Goal: Information Seeking & Learning: Learn about a topic

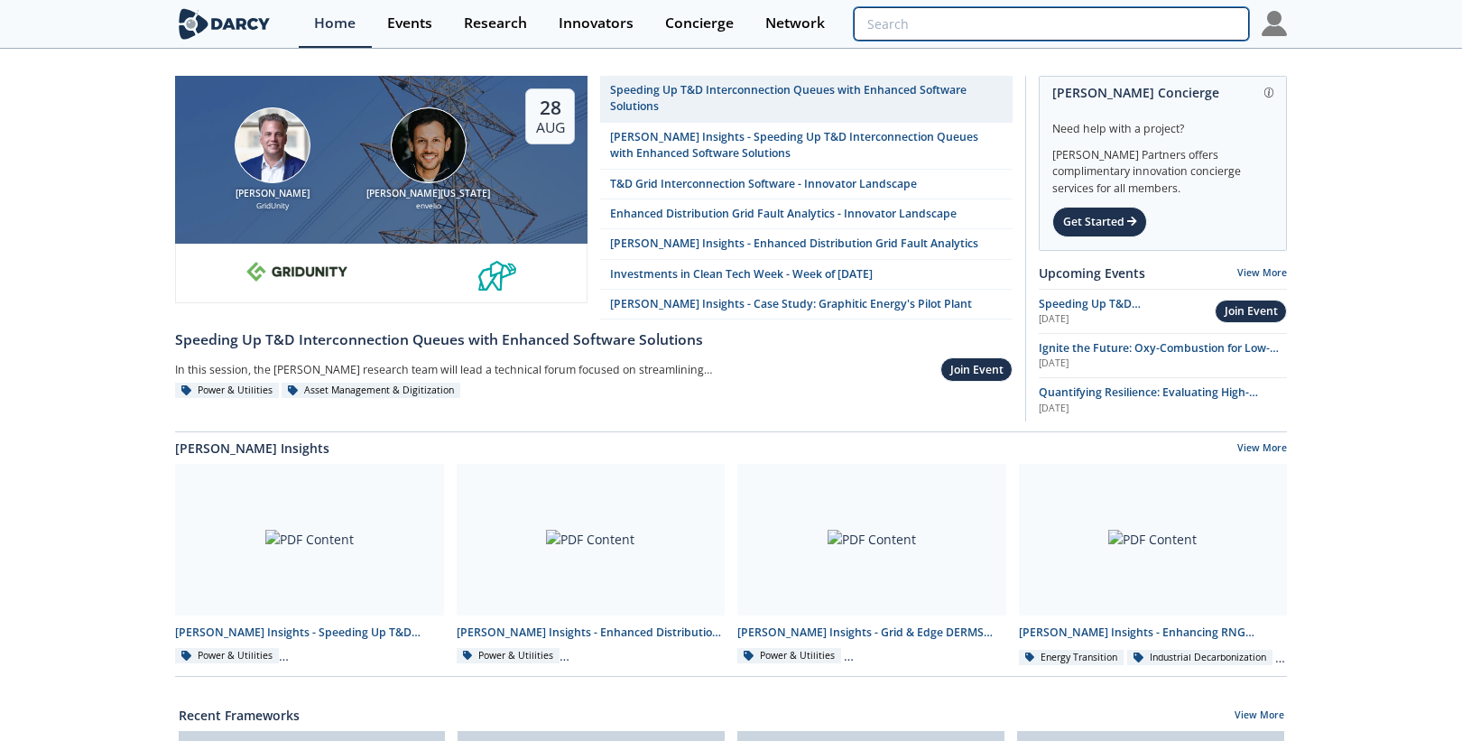
click at [1164, 32] on input "search" at bounding box center [1051, 23] width 395 height 33
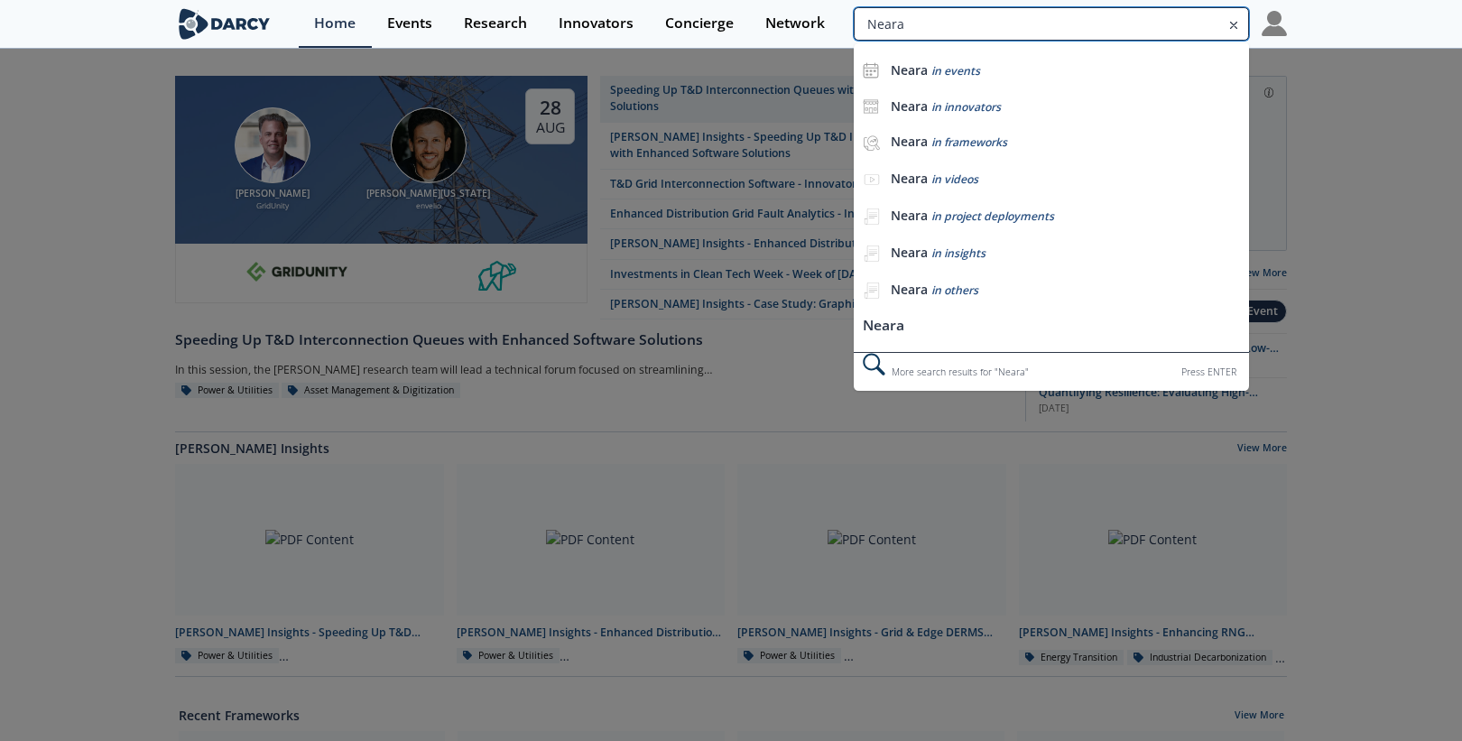
type input "Neara"
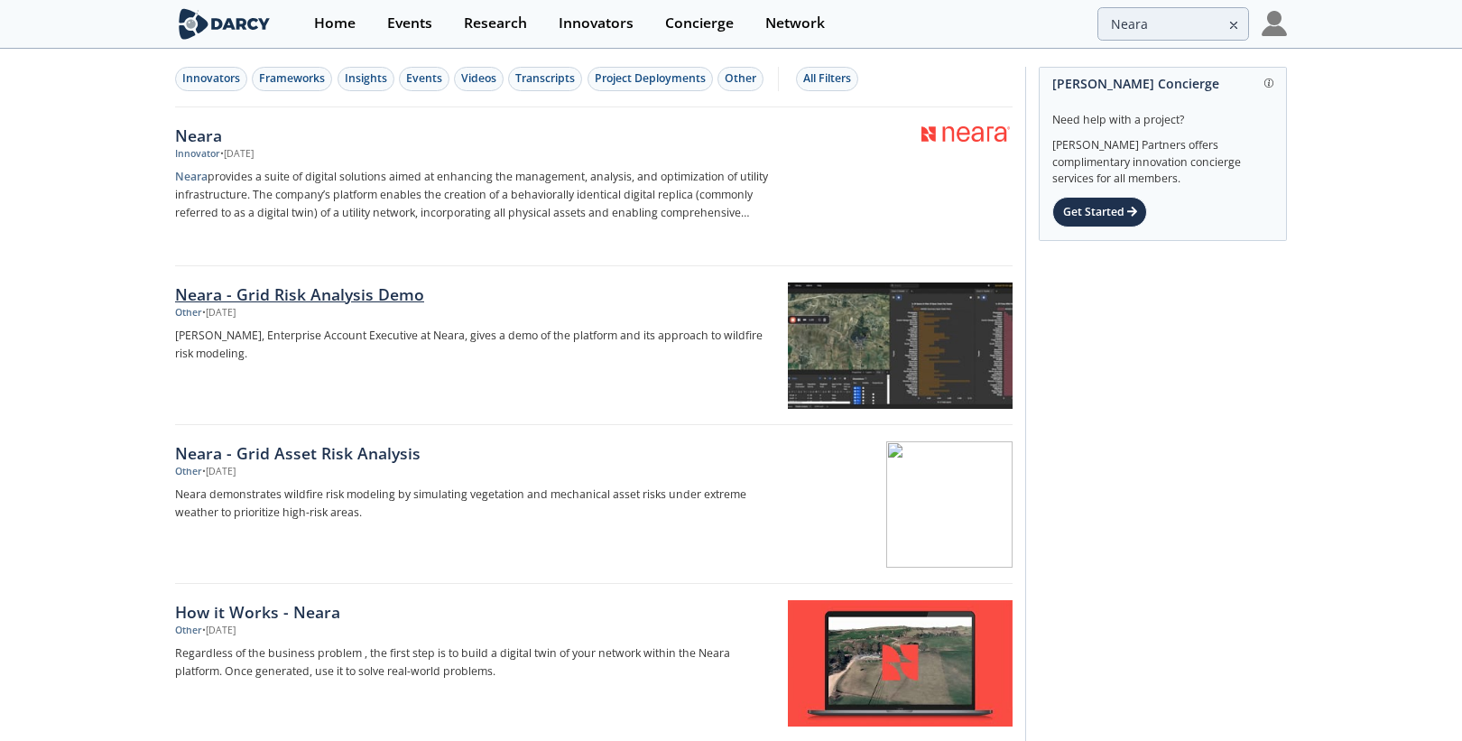
click at [244, 287] on div "Neara - Grid Risk Analysis Demo" at bounding box center [473, 293] width 597 height 23
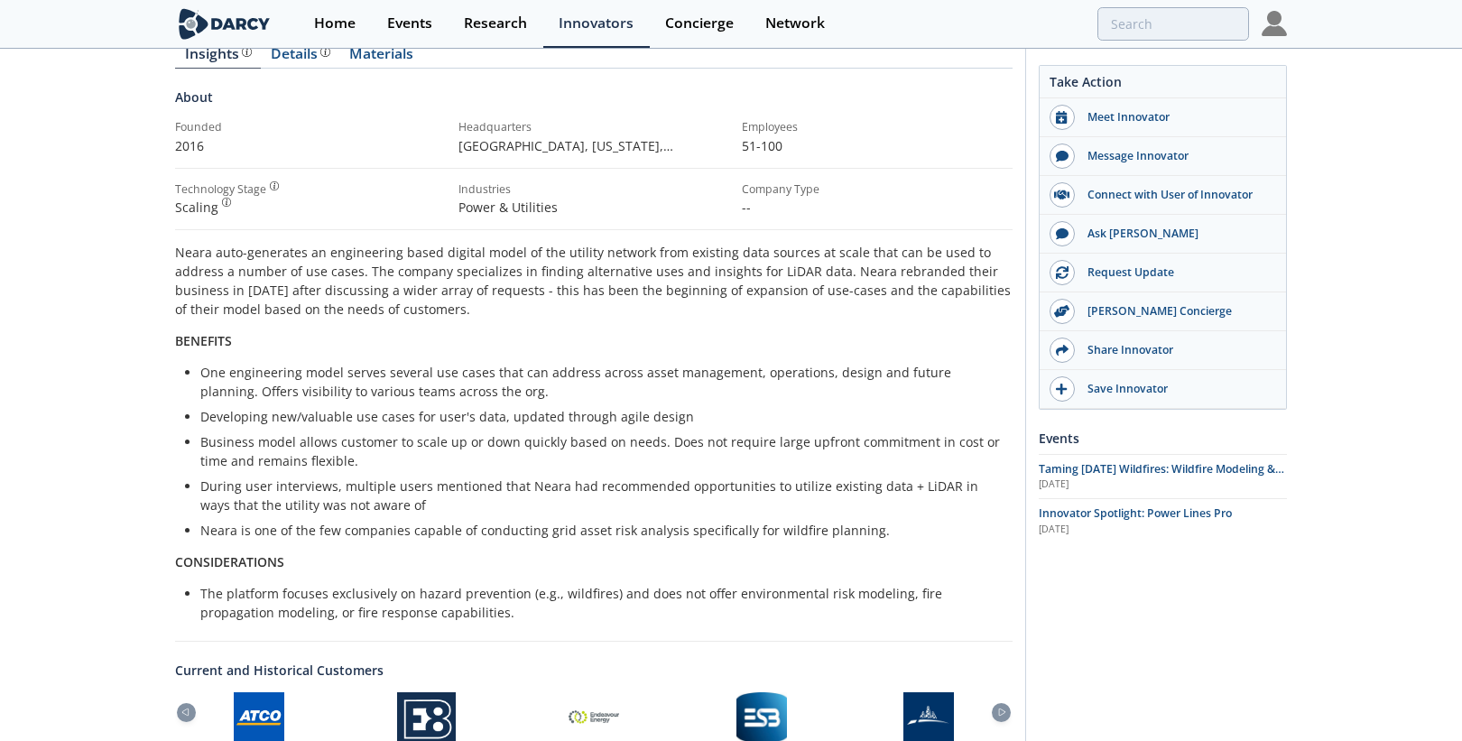
scroll to position [236, 0]
click at [541, 352] on div "Neara auto-generates an engineering based digital model of the utility network …" at bounding box center [594, 431] width 838 height 379
